Goal: Task Accomplishment & Management: Manage account settings

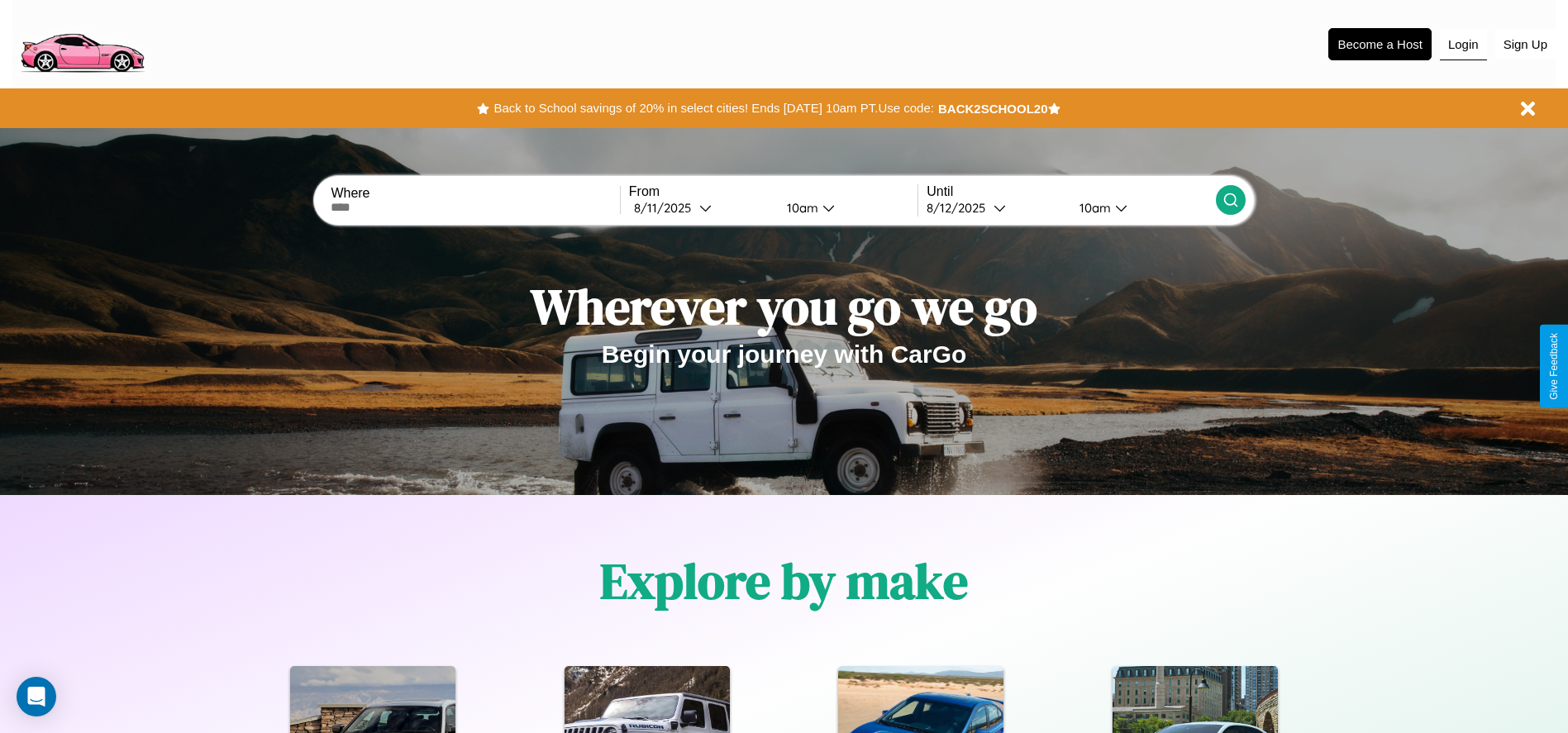
click at [1463, 44] on button "Login" at bounding box center [1463, 45] width 47 height 32
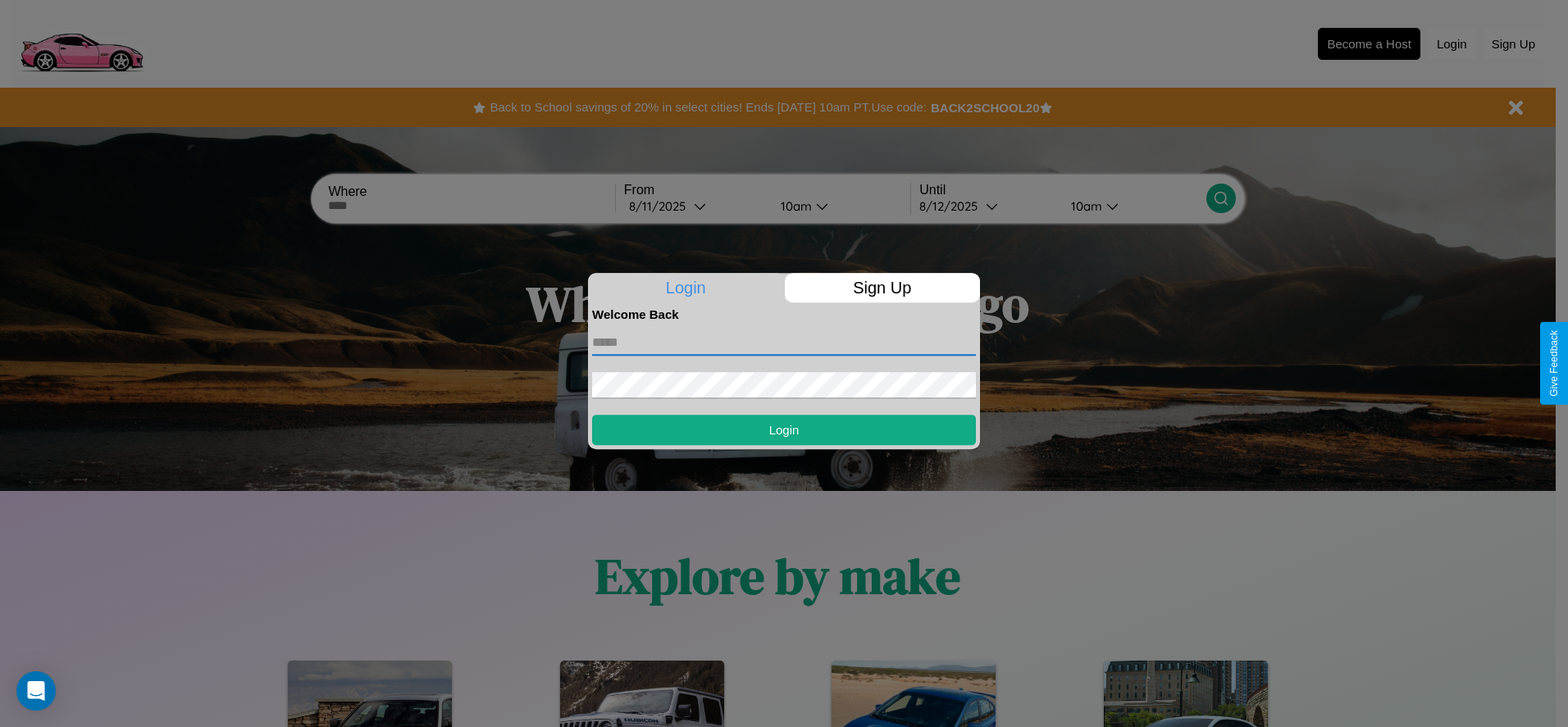
click at [784, 342] on input "text" at bounding box center [784, 343] width 384 height 26
type input "**********"
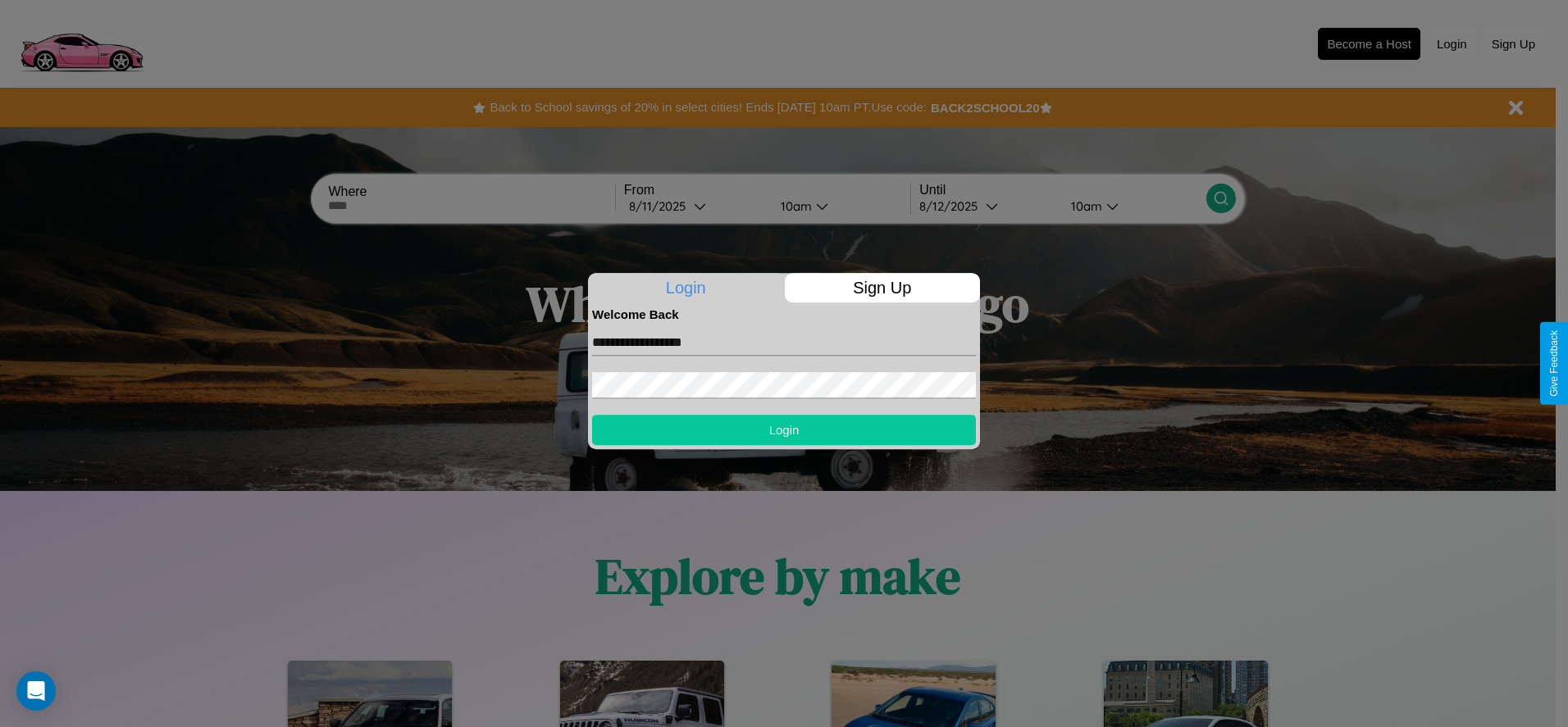
click at [784, 430] on button "Login" at bounding box center [784, 430] width 384 height 31
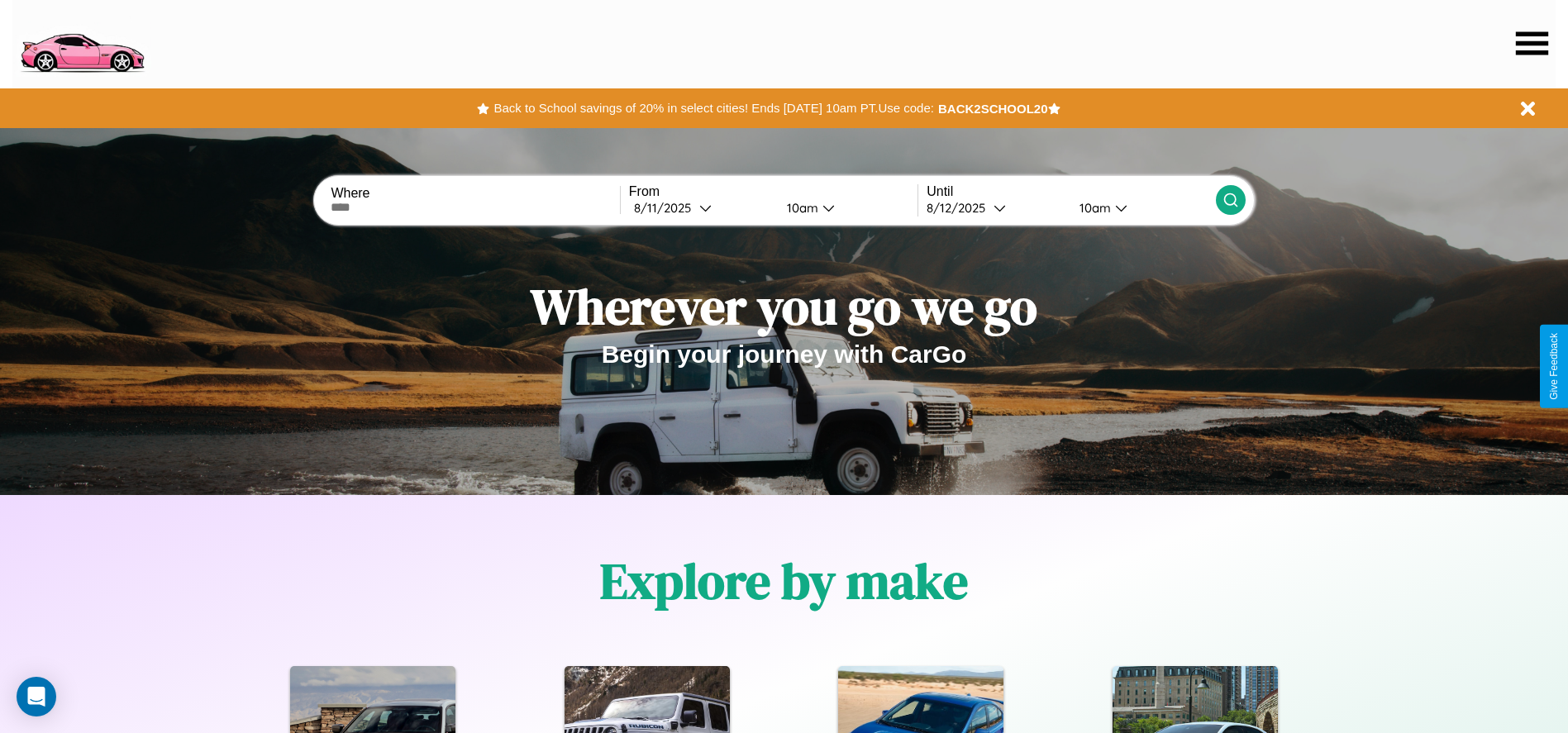
click at [1532, 43] on icon at bounding box center [1532, 43] width 33 height 23
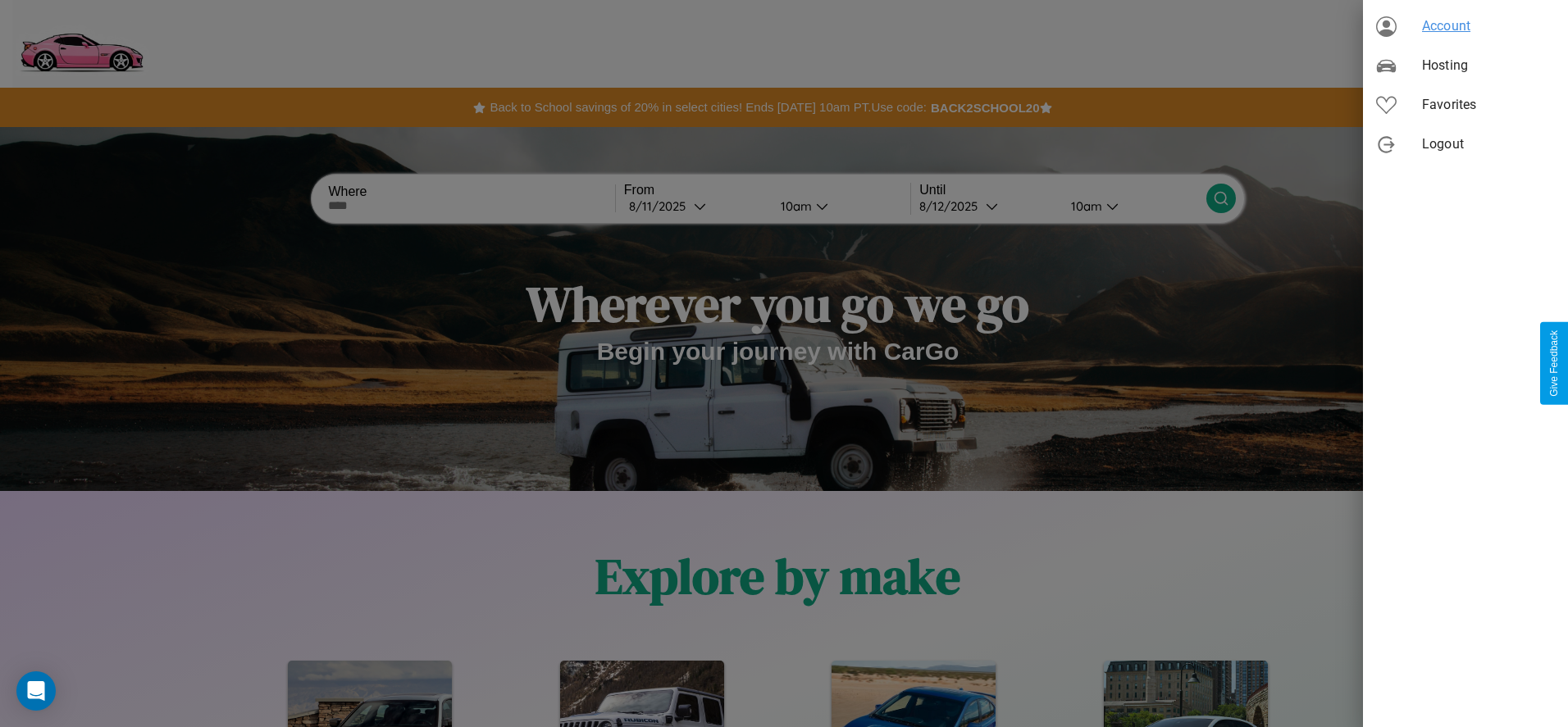
click at [1466, 26] on span "Account" at bounding box center [1488, 26] width 133 height 19
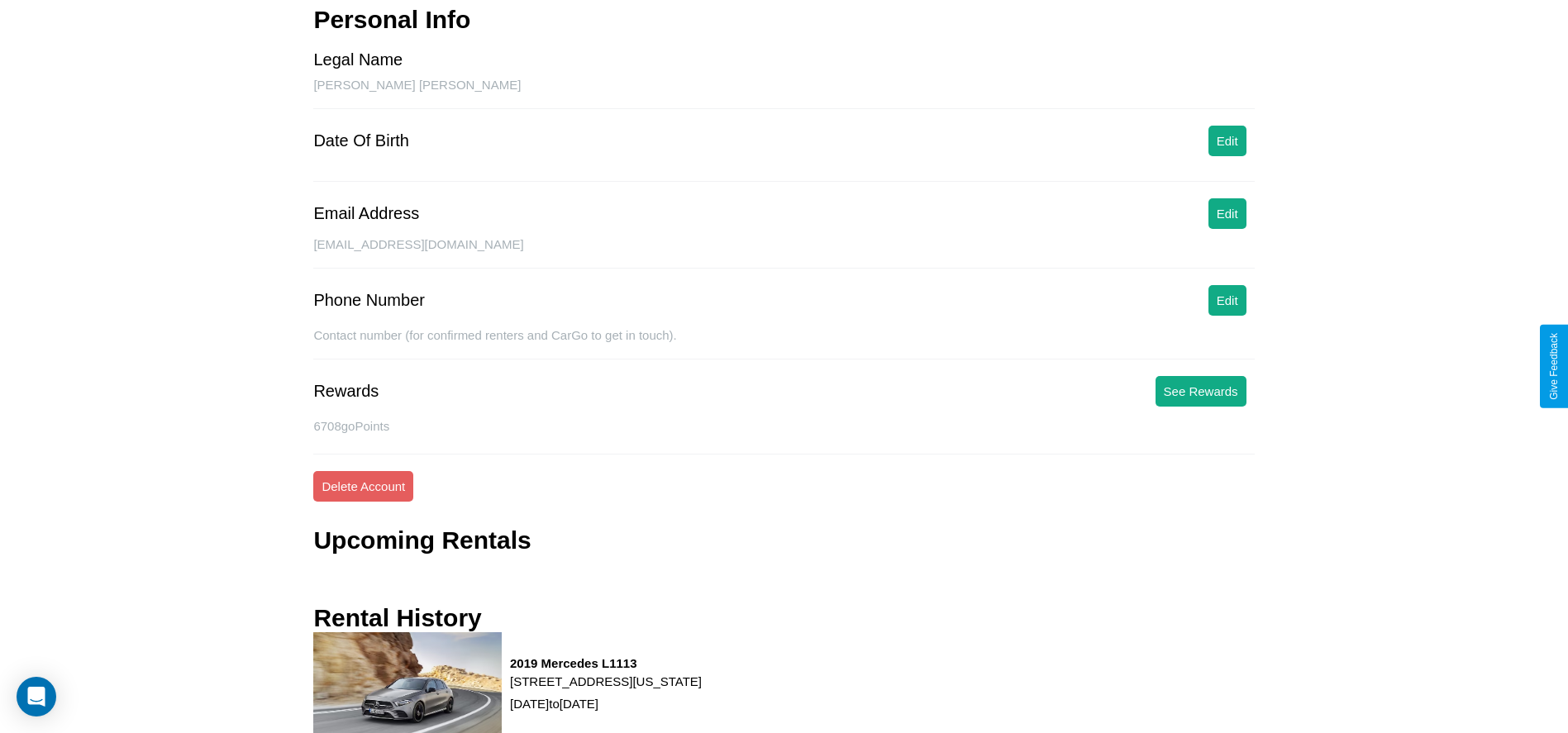
scroll to position [181, 0]
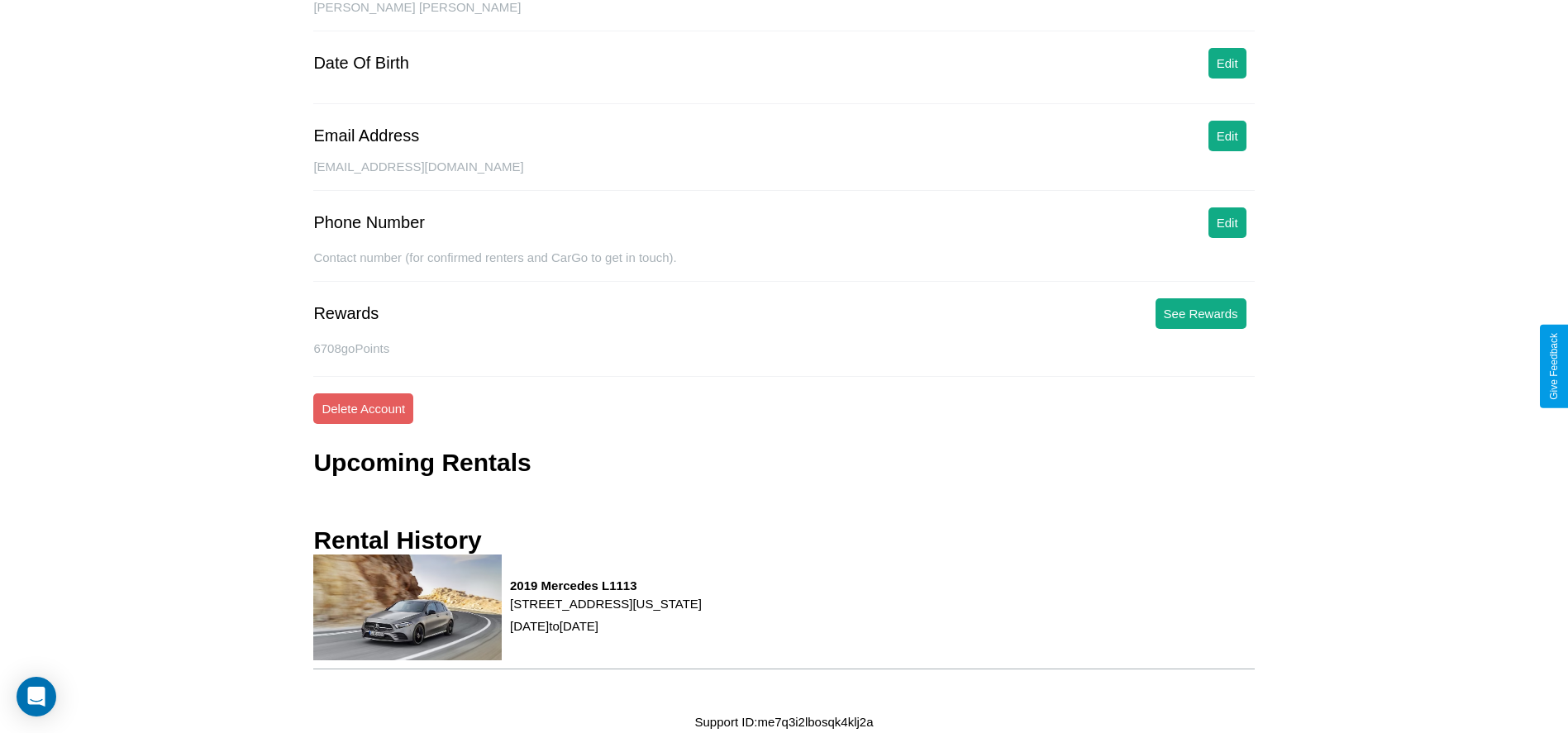
click at [702, 617] on p "[DATE] to [DATE]" at bounding box center [605, 625] width 191 height 22
click at [702, 612] on p "[STREET_ADDRESS][US_STATE]" at bounding box center [605, 603] width 191 height 22
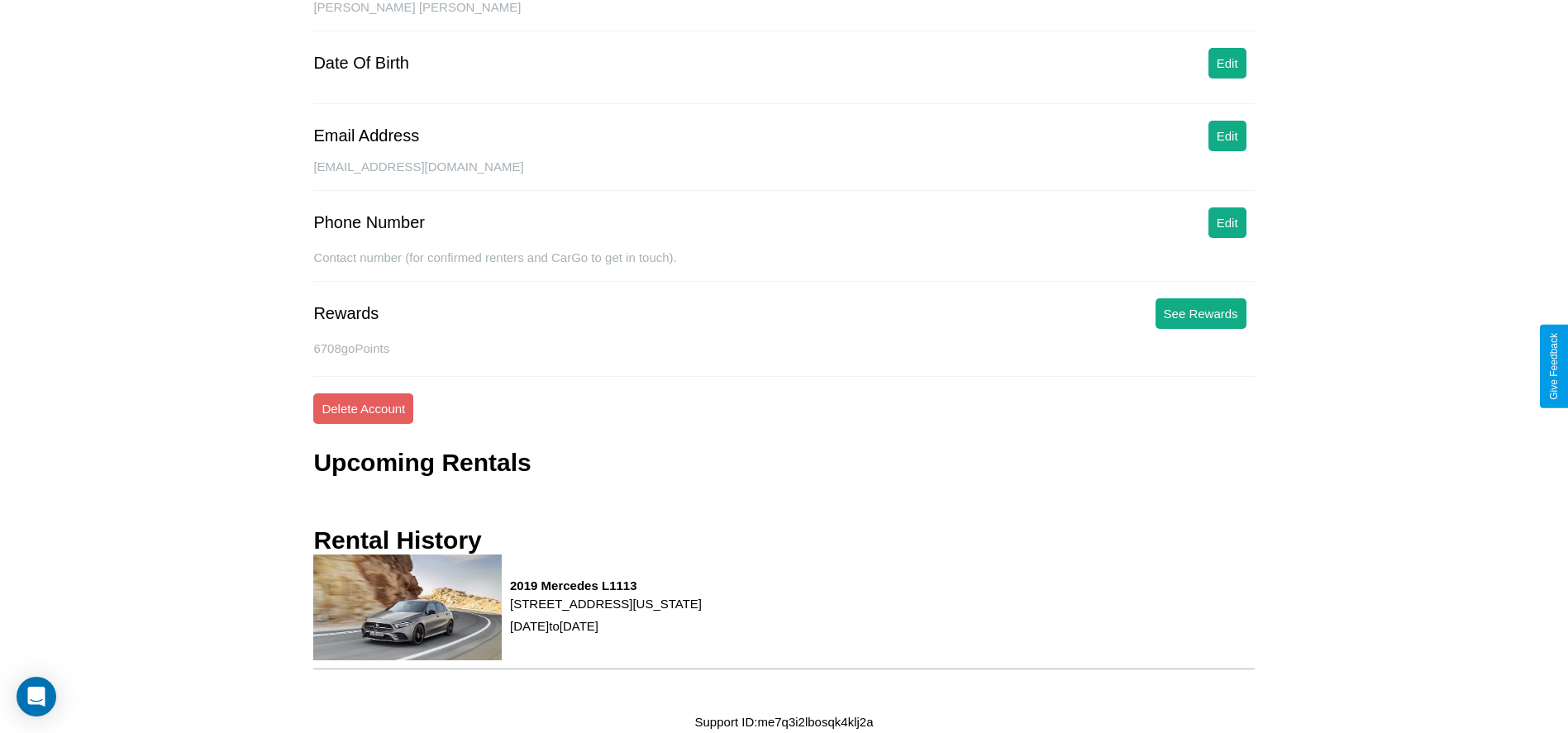
click at [702, 612] on p "[STREET_ADDRESS][US_STATE]" at bounding box center [605, 603] width 191 height 22
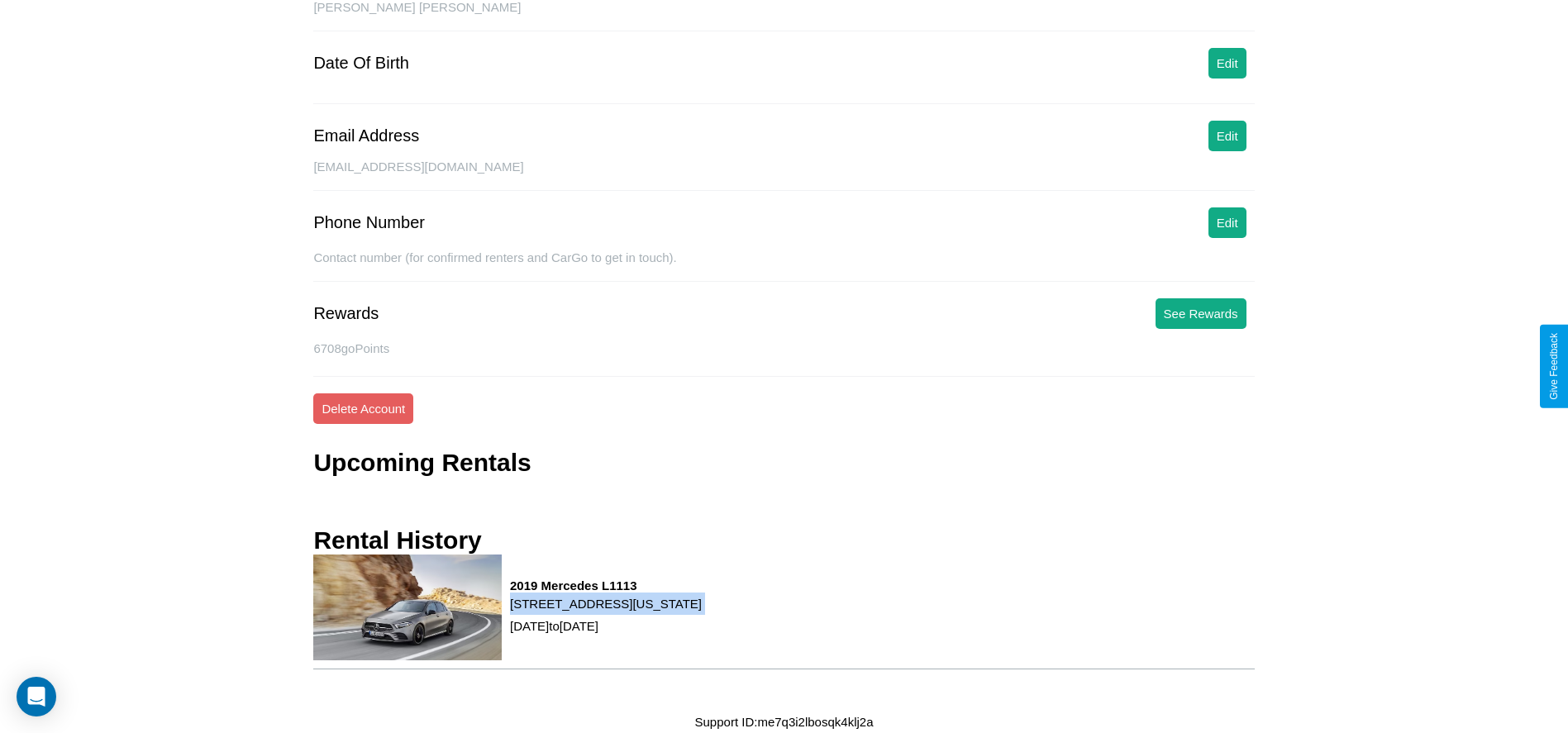
click at [702, 612] on p "[STREET_ADDRESS][US_STATE]" at bounding box center [605, 603] width 191 height 22
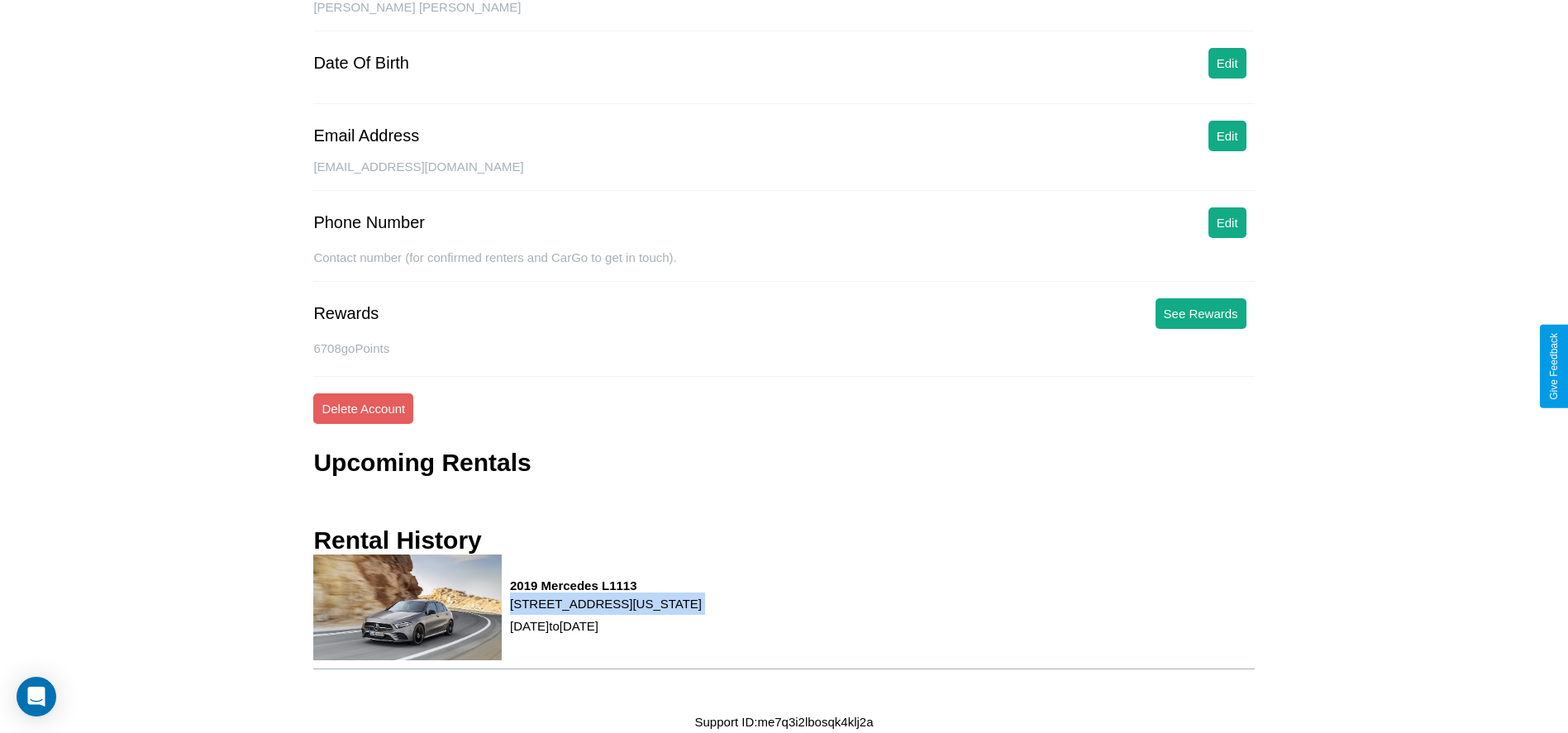
click at [702, 612] on p "[STREET_ADDRESS][US_STATE]" at bounding box center [605, 603] width 191 height 22
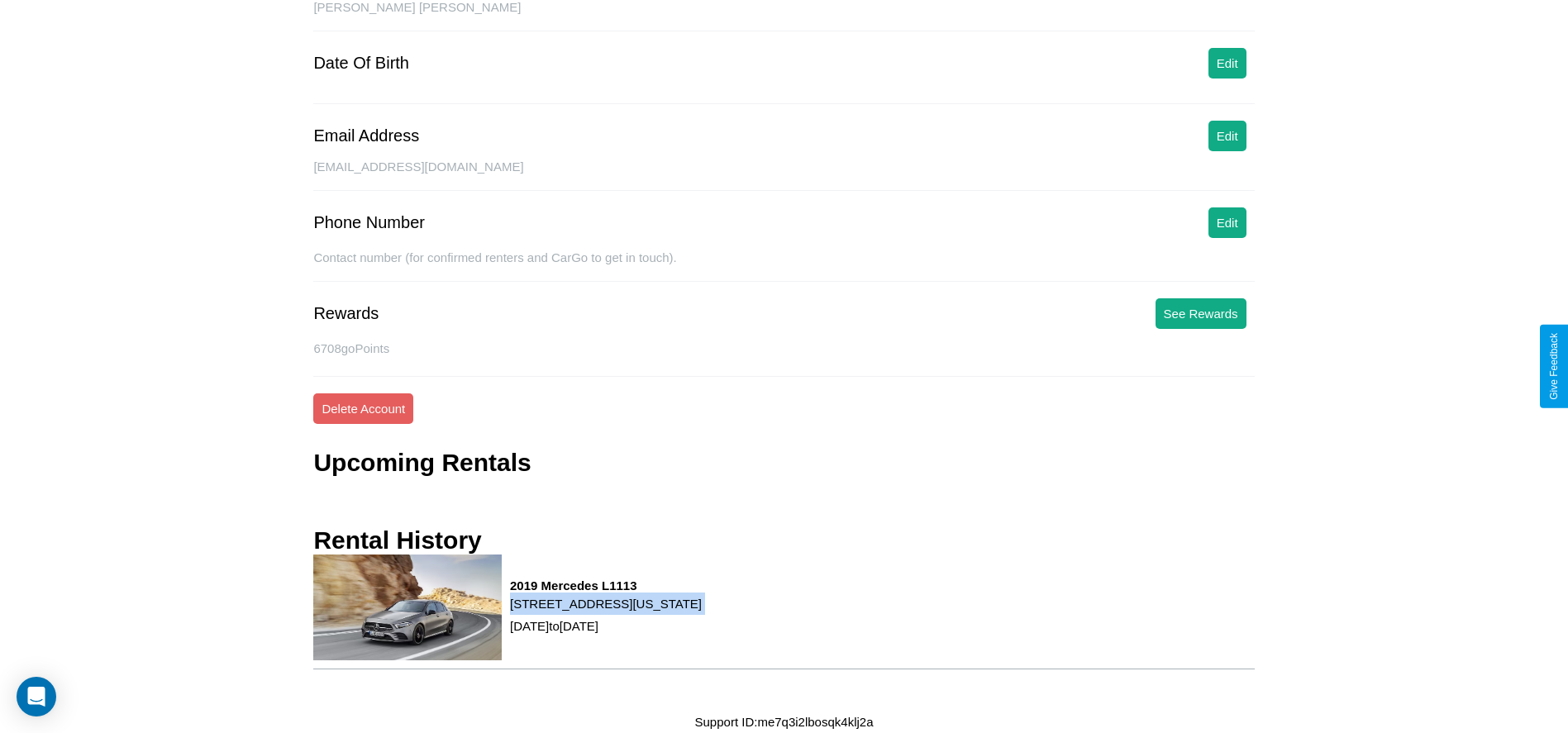
click at [702, 612] on p "[STREET_ADDRESS][US_STATE]" at bounding box center [605, 603] width 191 height 22
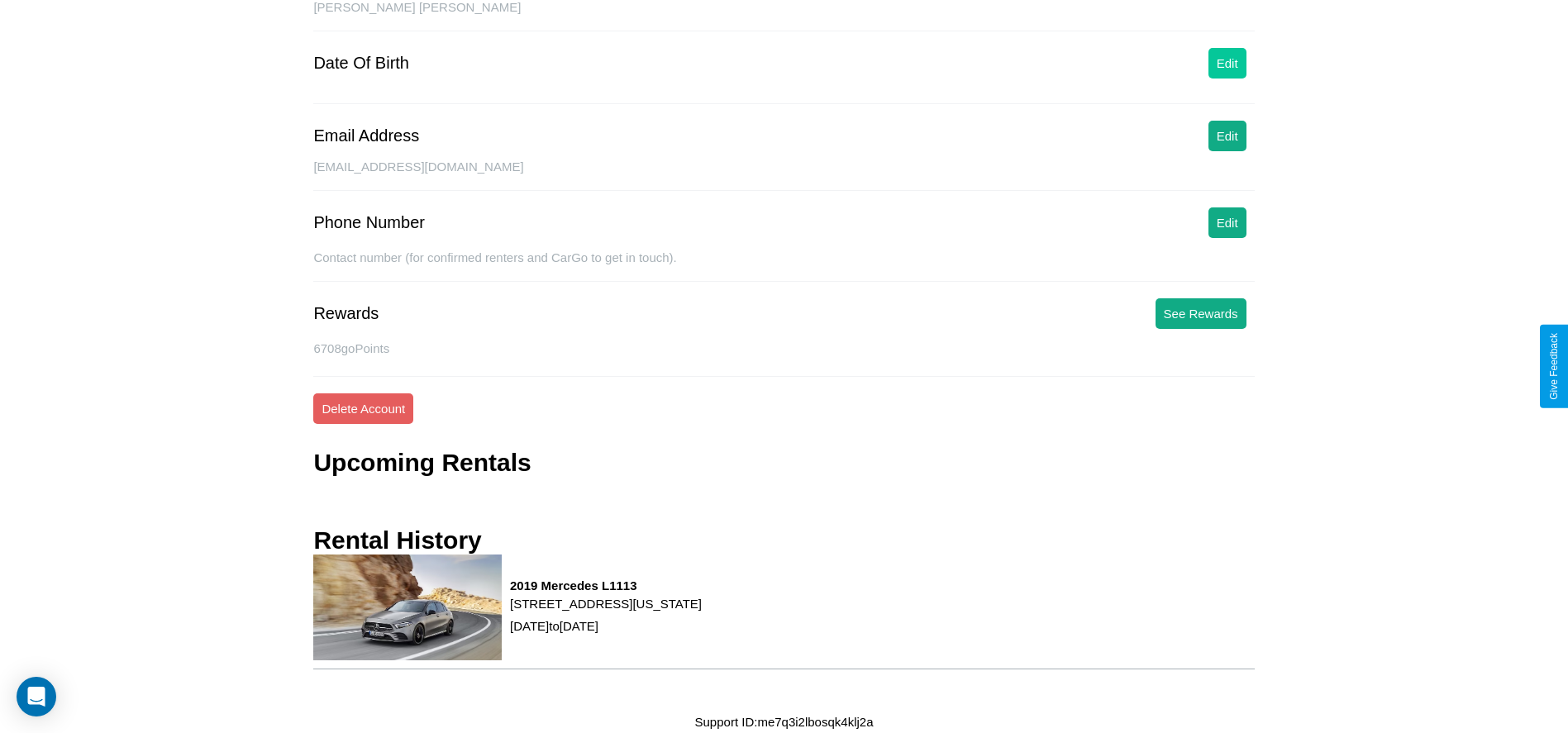
click at [1227, 63] on button "Edit" at bounding box center [1227, 63] width 38 height 31
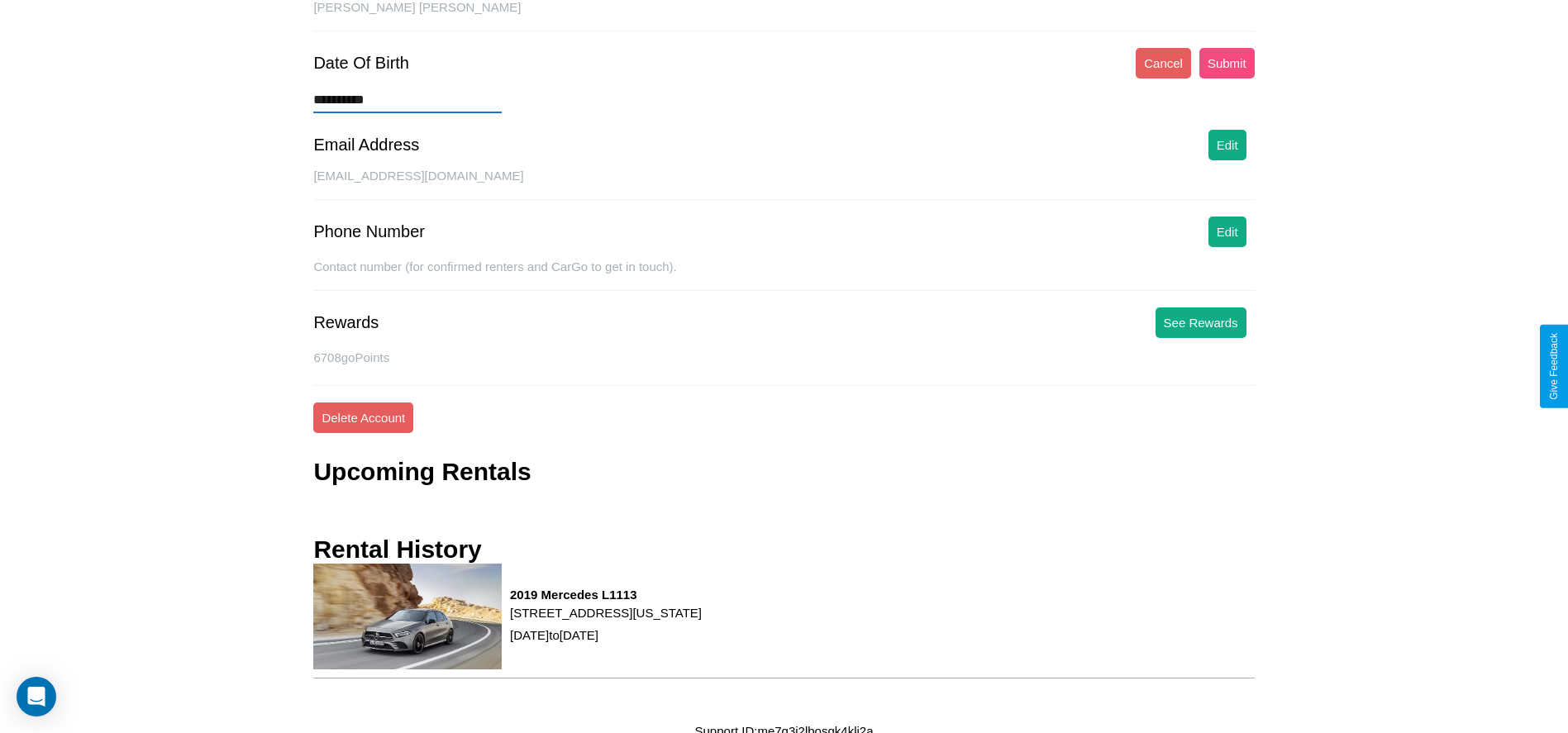
type input "**********"
